Goal: Navigation & Orientation: Find specific page/section

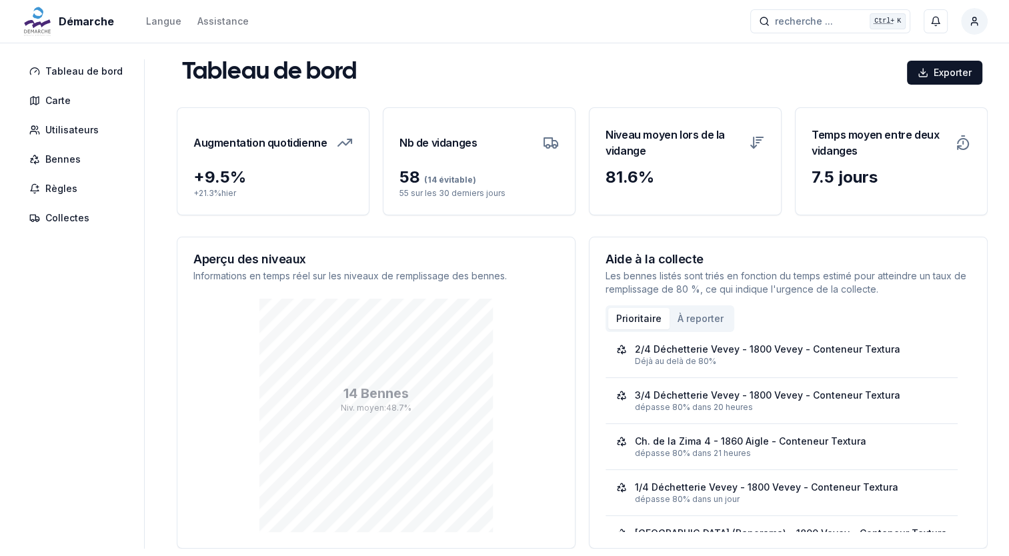
click at [86, 145] on nav "Tableau de bord Carte Utilisateurs Bennes Règles Collectes" at bounding box center [82, 144] width 123 height 171
click at [85, 159] on span "Bennes" at bounding box center [75, 159] width 109 height 24
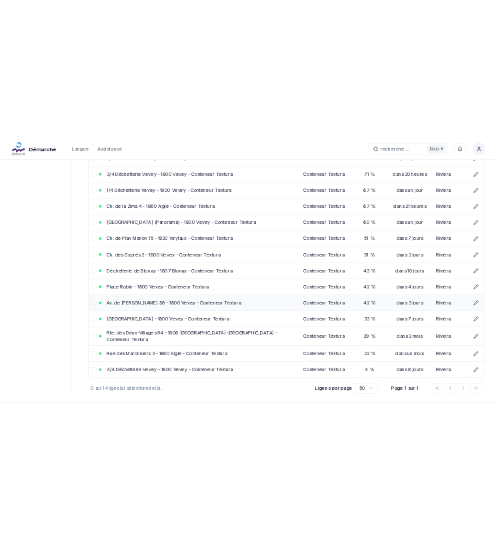
scroll to position [168, 0]
